Goal: Information Seeking & Learning: Compare options

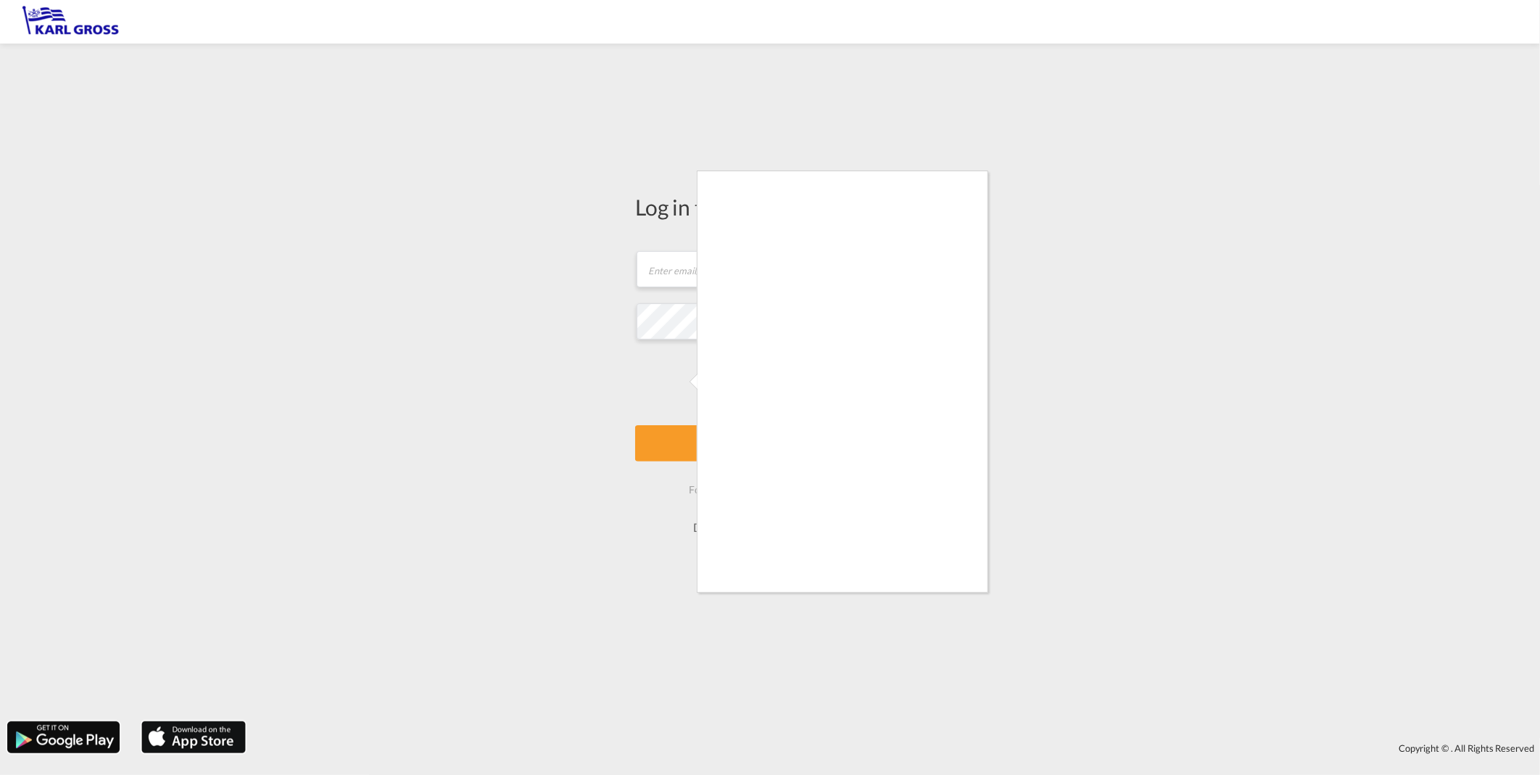
click at [836, 530] on div at bounding box center [770, 387] width 1540 height 775
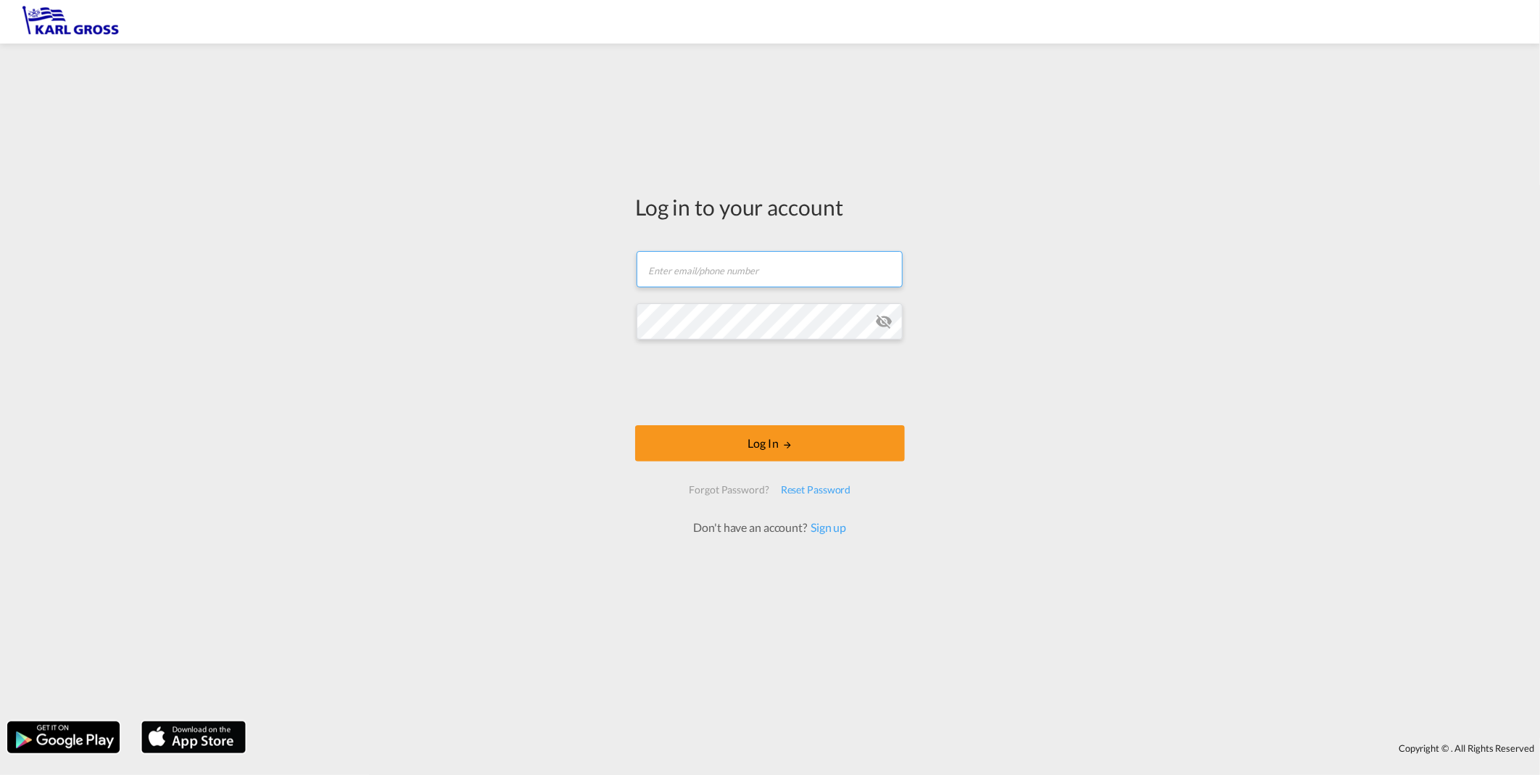
click at [688, 272] on input "text" at bounding box center [770, 269] width 266 height 36
type input "[EMAIL_ADDRESS][DOMAIN_NAME]"
click at [820, 453] on button "Log In" at bounding box center [770, 443] width 270 height 36
